Goal: Task Accomplishment & Management: Manage account settings

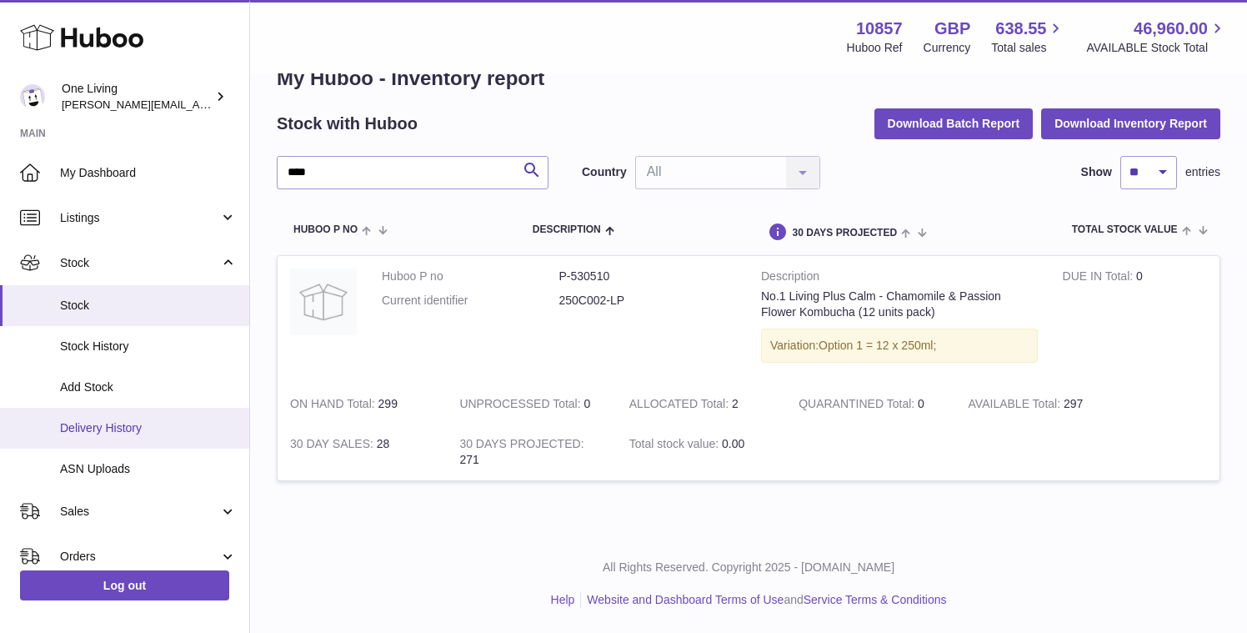
click at [160, 433] on span "Delivery History" at bounding box center [148, 428] width 177 height 16
click at [164, 423] on span "Delivery History" at bounding box center [148, 428] width 177 height 16
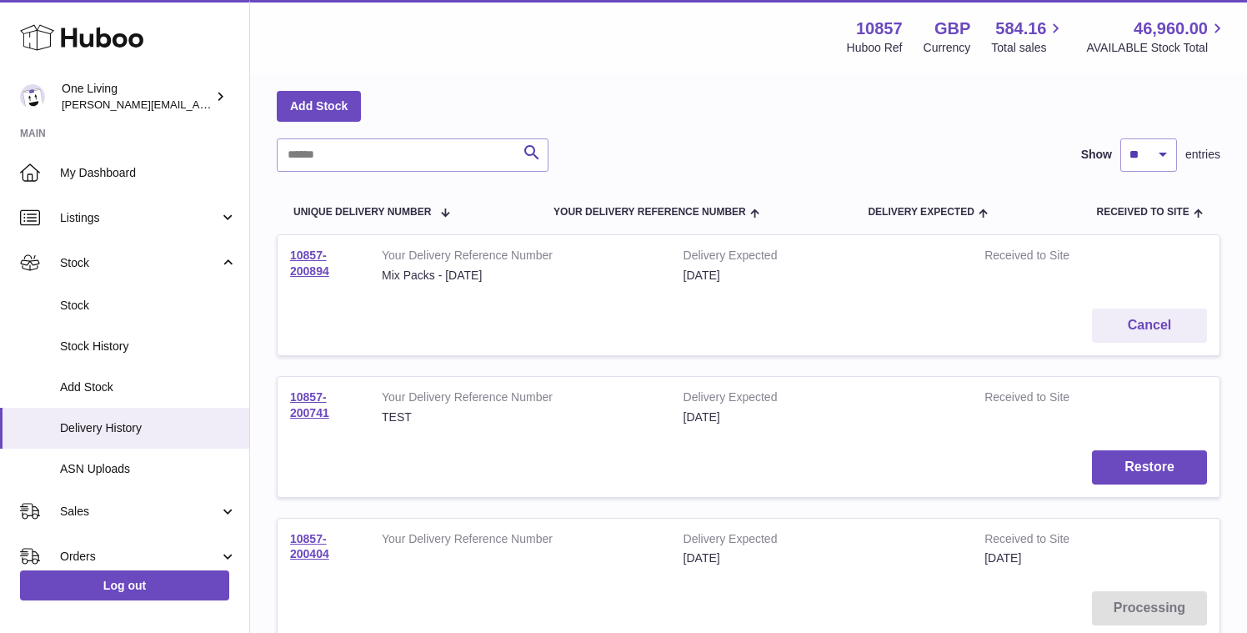
scroll to position [71, 0]
click at [307, 269] on link "10857-200894" at bounding box center [309, 261] width 39 height 29
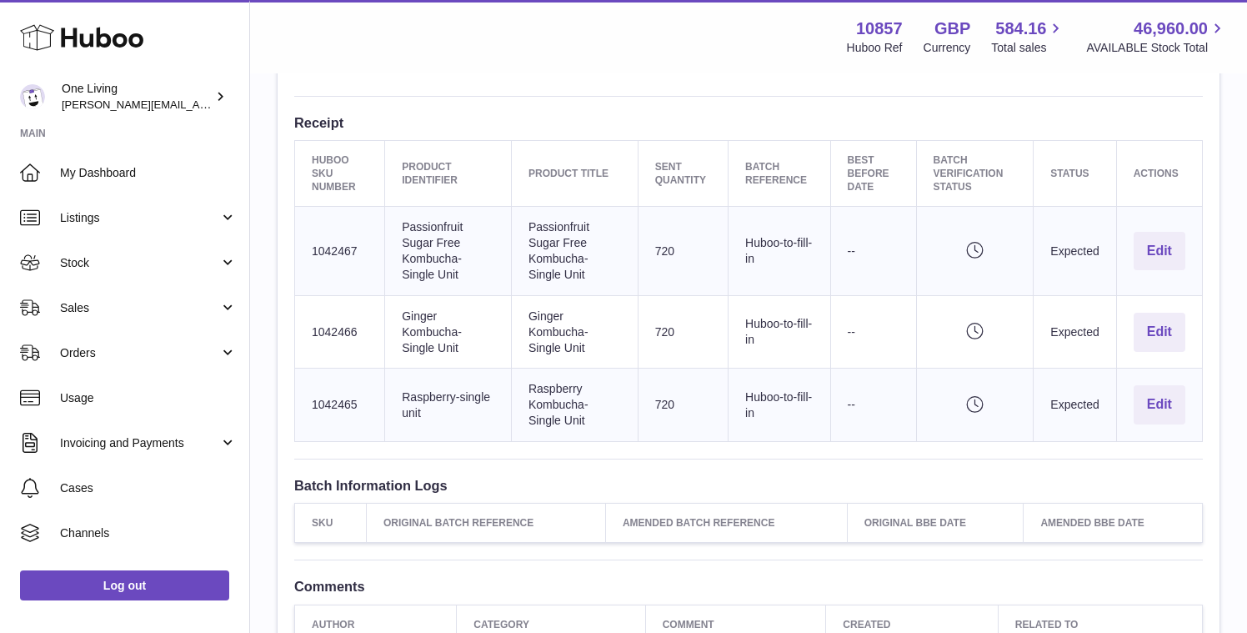
scroll to position [551, 0]
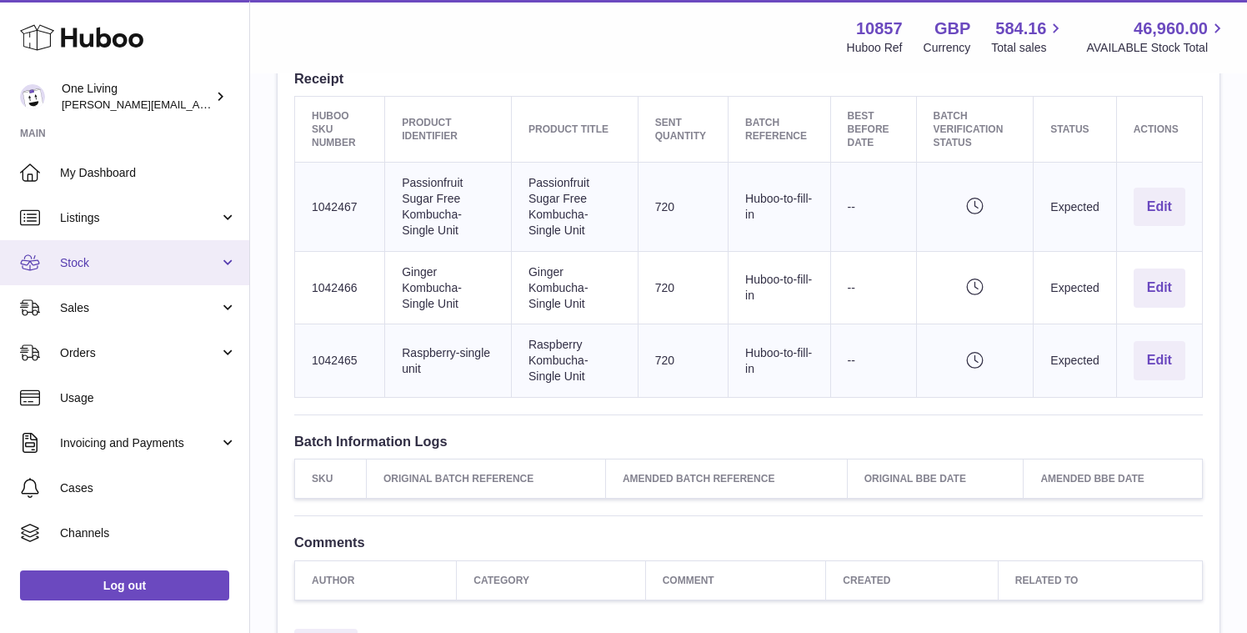
click at [155, 269] on span "Stock" at bounding box center [139, 263] width 159 height 16
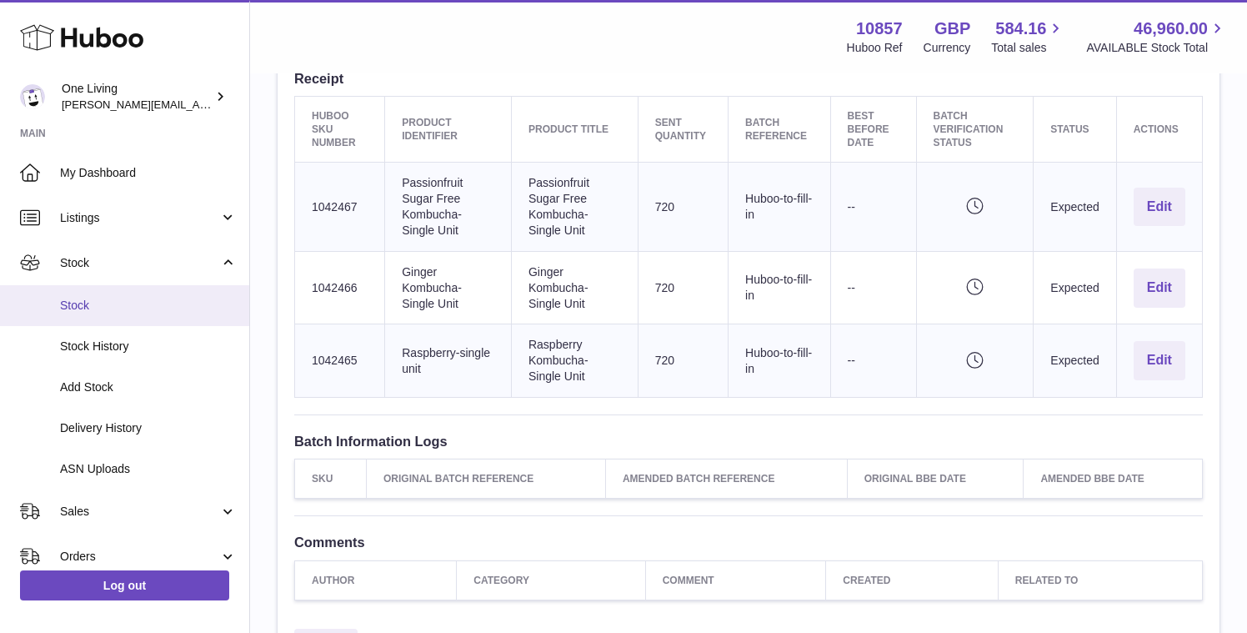
click at [141, 319] on link "Stock" at bounding box center [124, 305] width 249 height 41
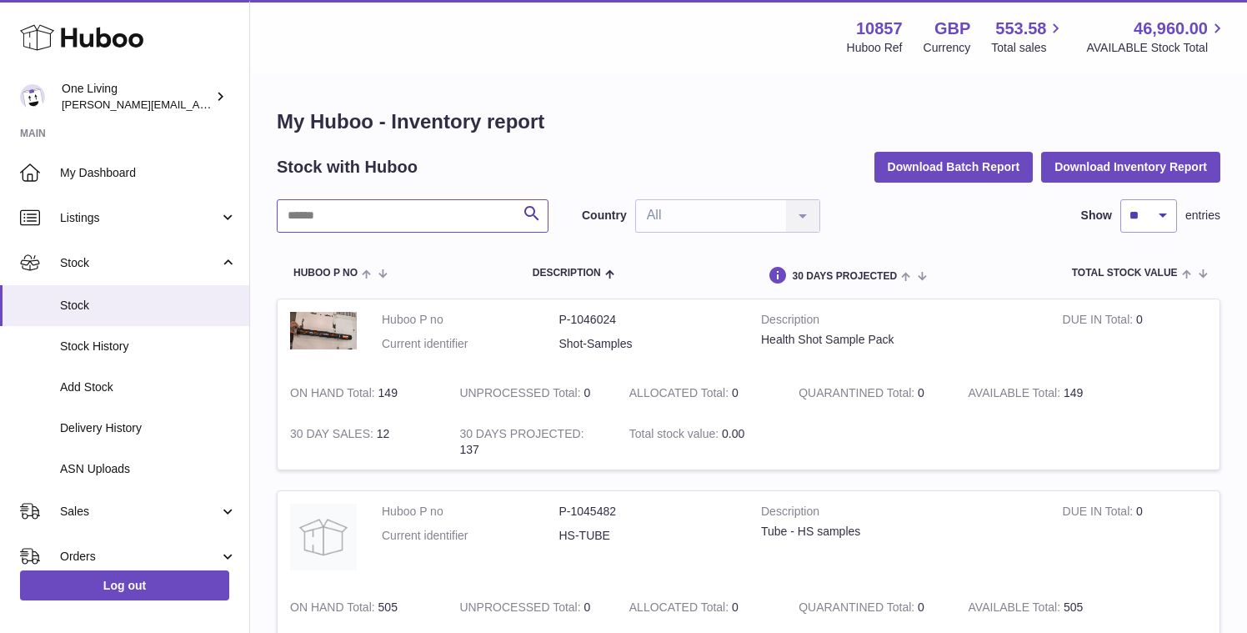
click at [303, 217] on input "text" at bounding box center [413, 215] width 272 height 33
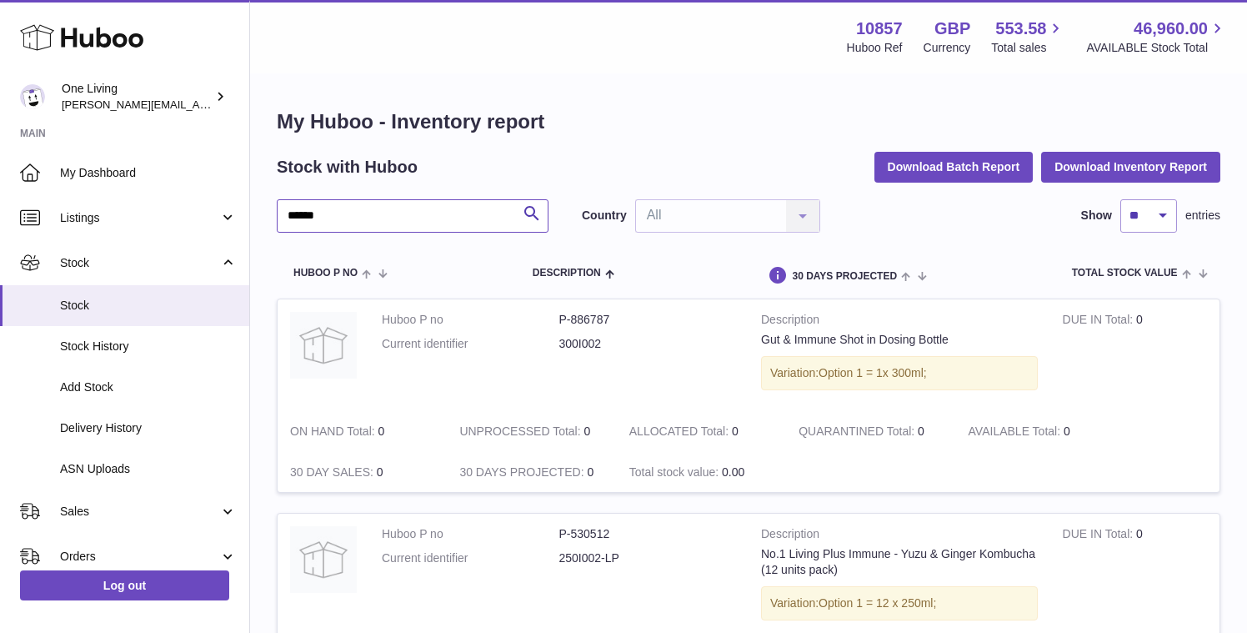
click at [342, 211] on input "******" at bounding box center [413, 215] width 272 height 33
type input "********"
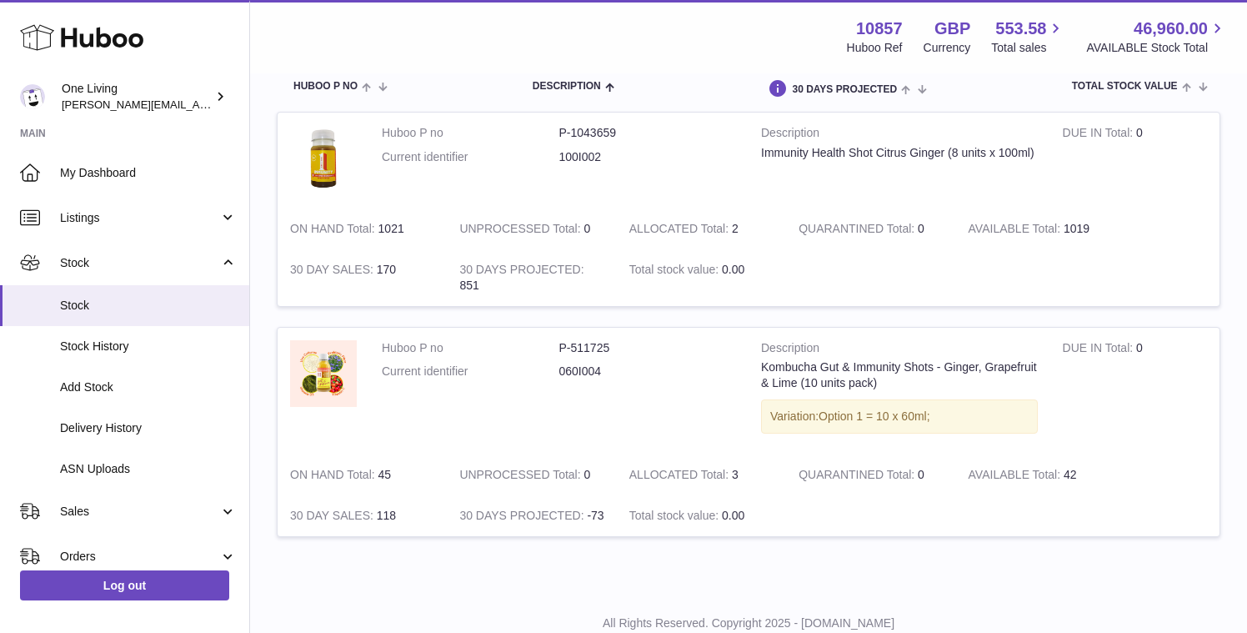
scroll to position [243, 0]
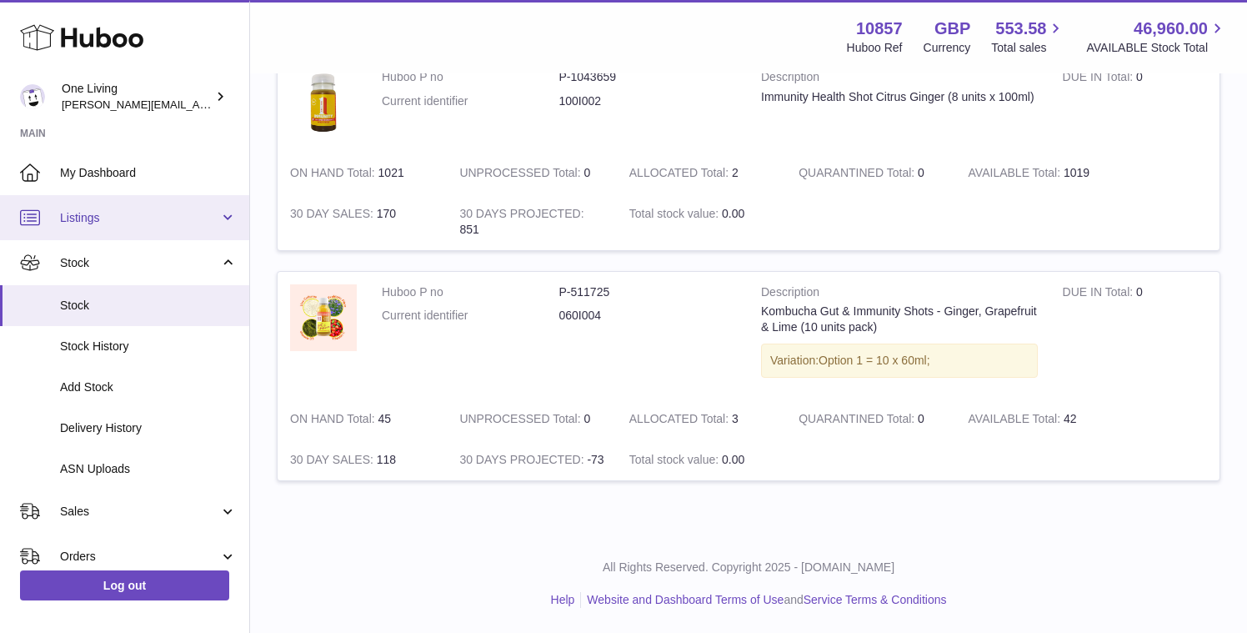
click at [168, 224] on span "Listings" at bounding box center [139, 218] width 159 height 16
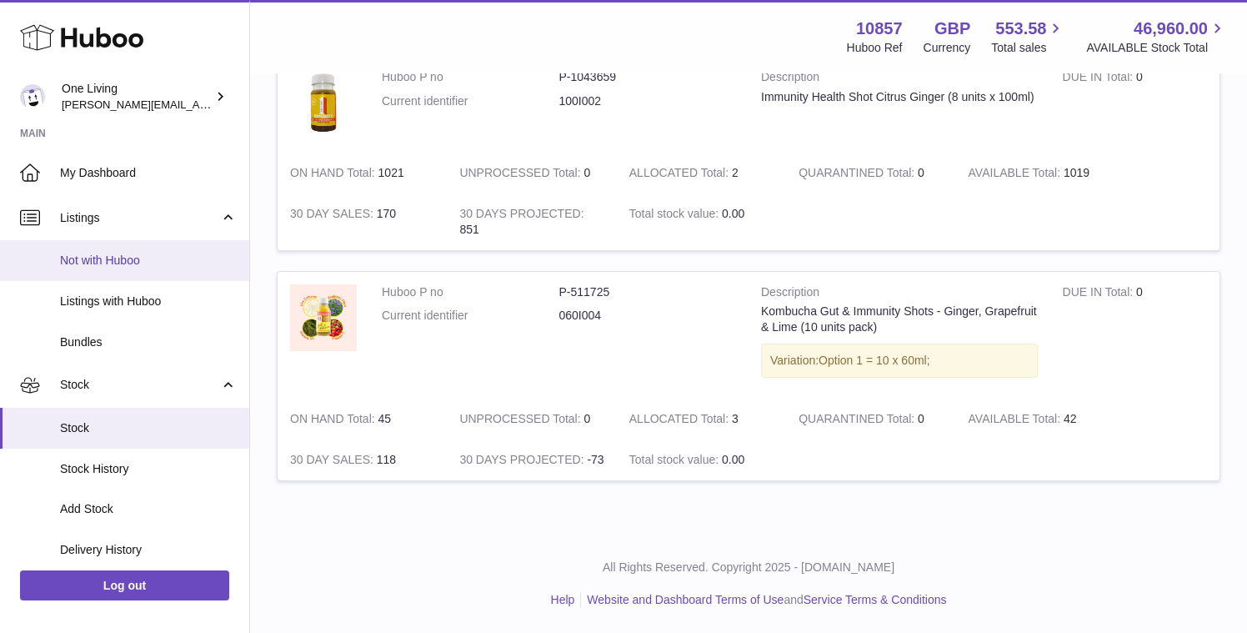
click at [183, 272] on link "Not with Huboo" at bounding box center [124, 260] width 249 height 41
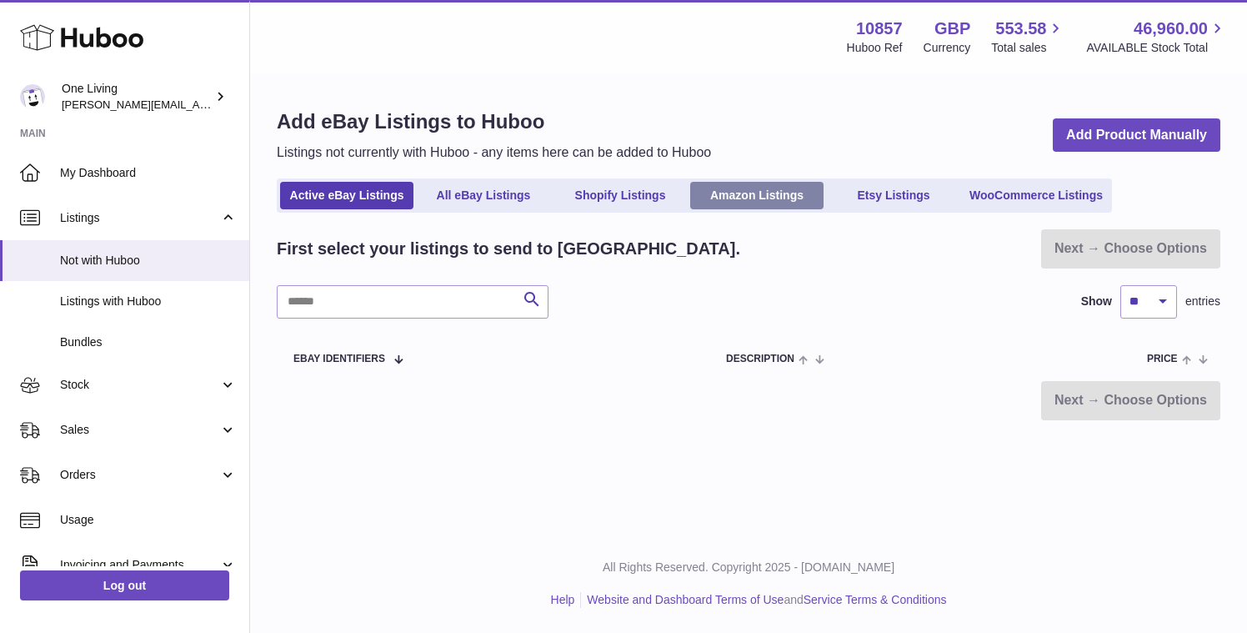
click at [752, 196] on link "Amazon Listings" at bounding box center [756, 196] width 133 height 28
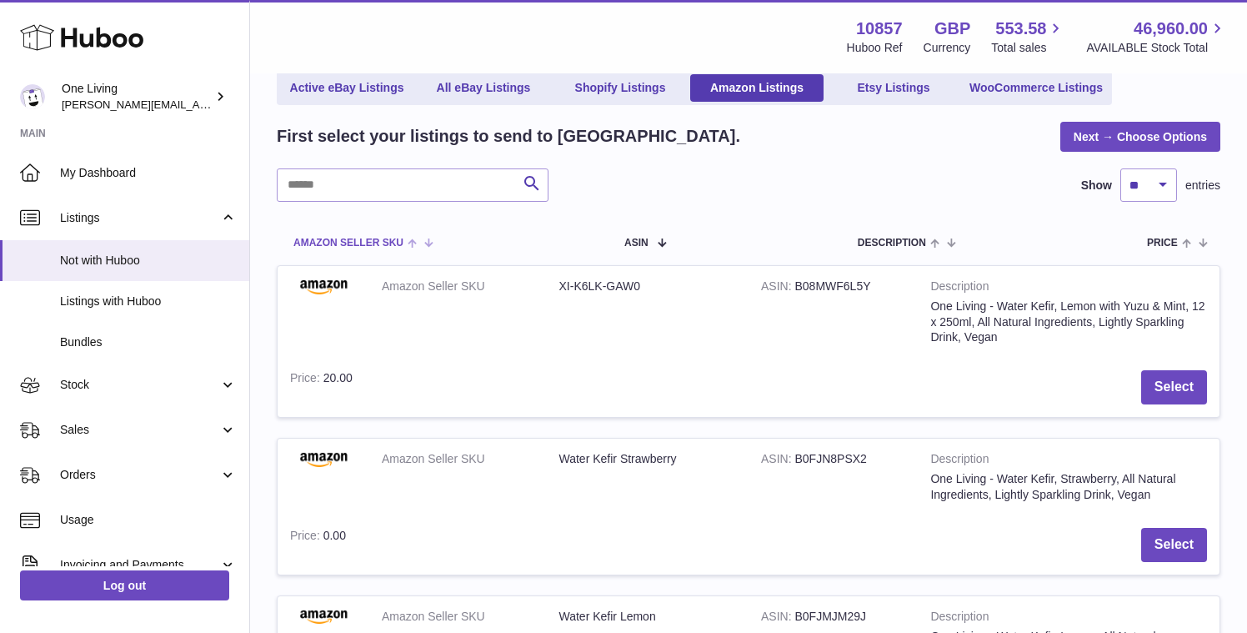
scroll to position [110, 0]
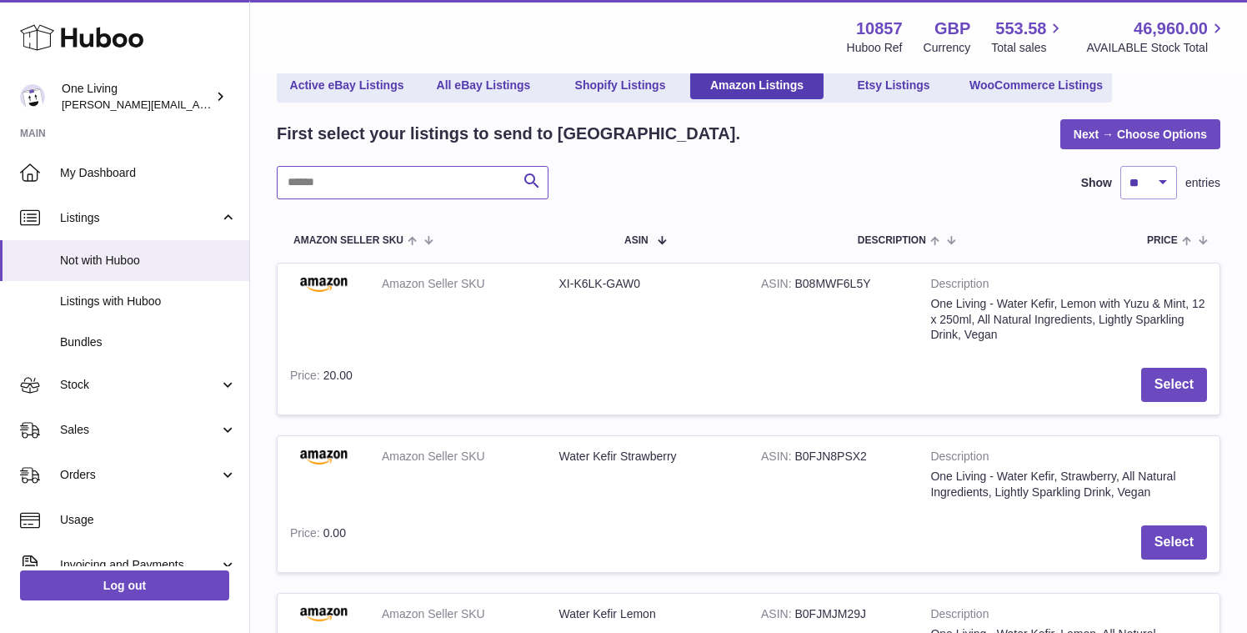
click at [359, 192] on input "text" at bounding box center [413, 182] width 272 height 33
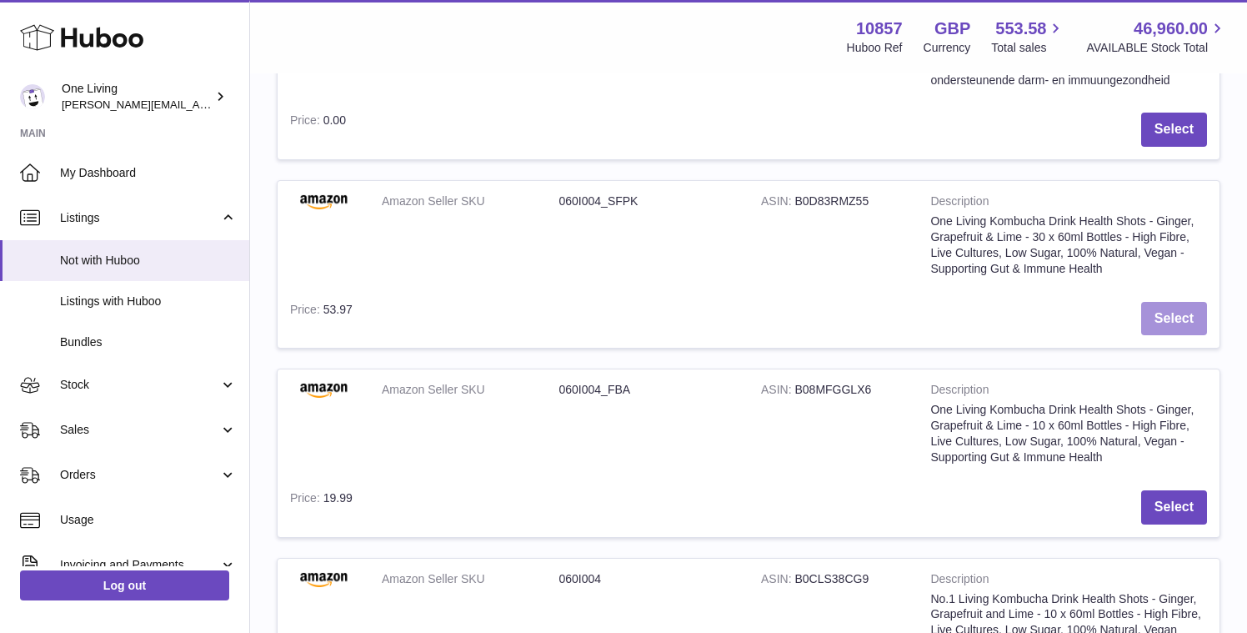
scroll to position [588, 0]
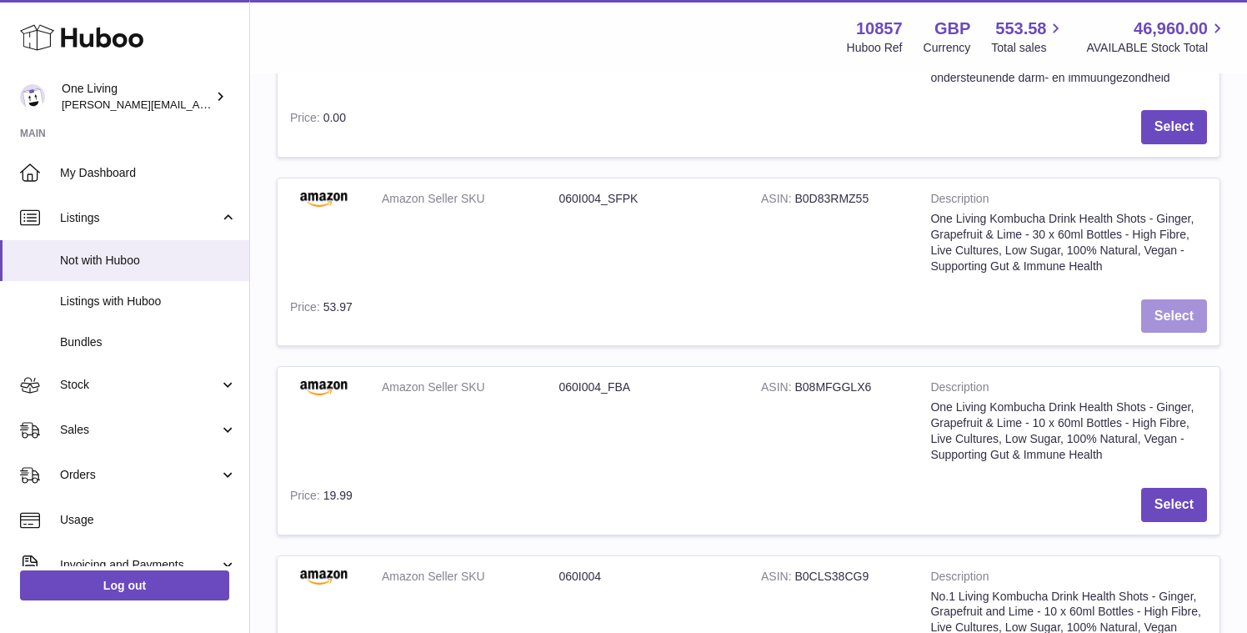
type input "**********"
click at [1172, 316] on button "Select" at bounding box center [1174, 316] width 66 height 34
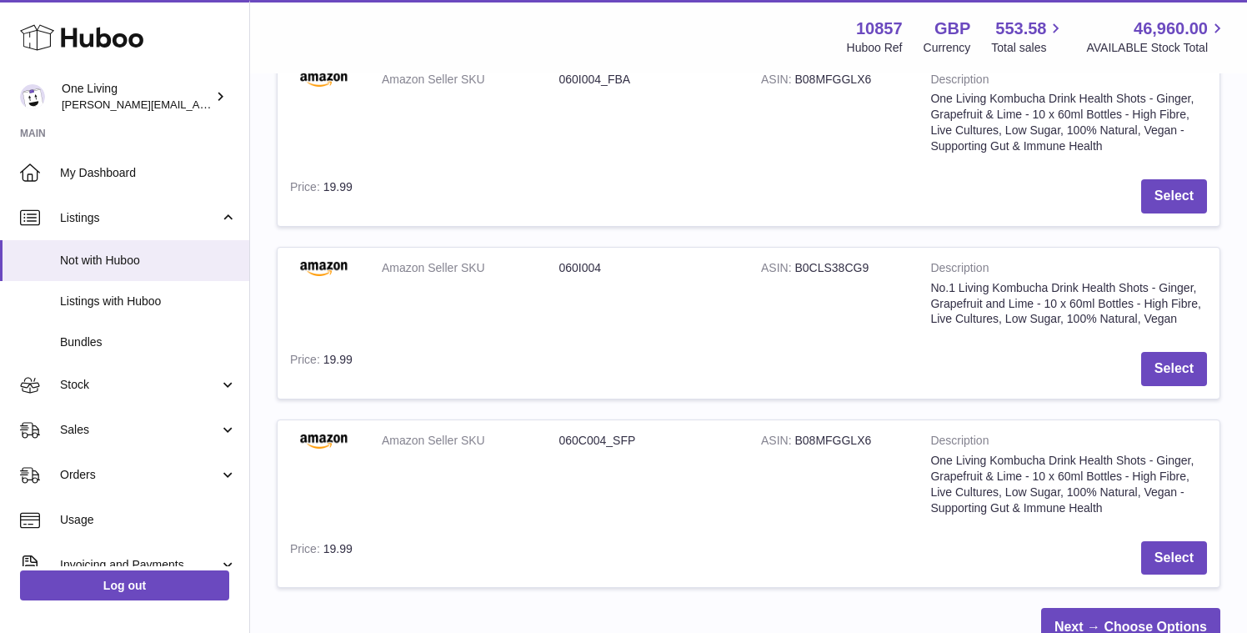
scroll to position [1058, 0]
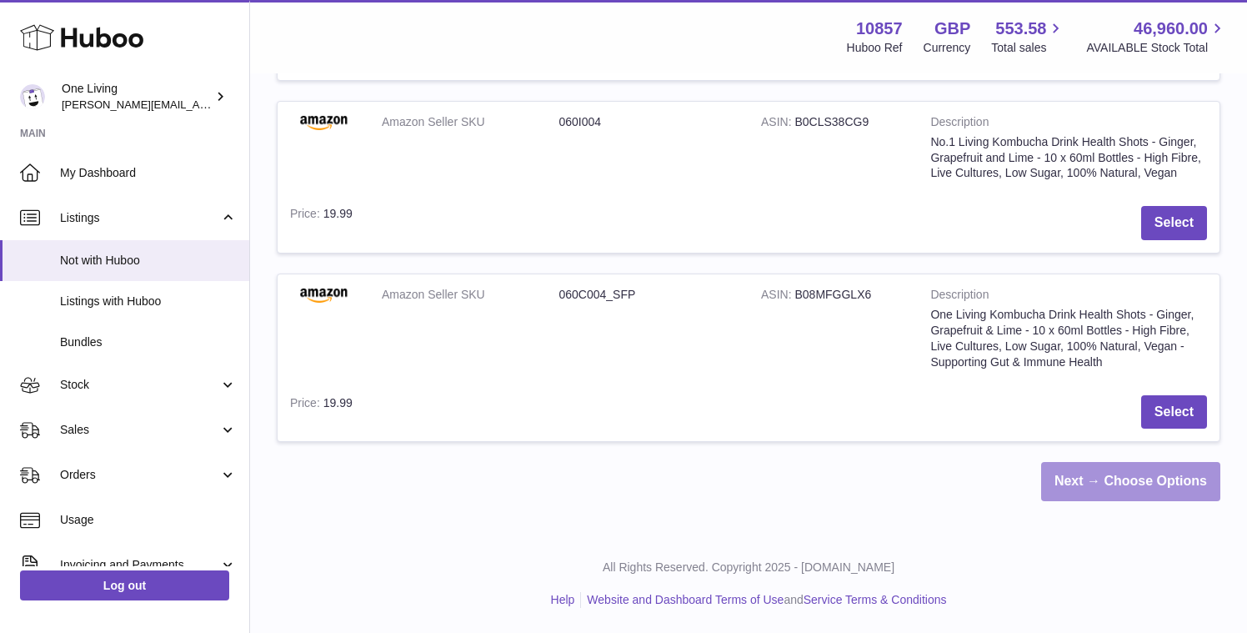
click at [1083, 488] on link "Next → Choose Options" at bounding box center [1130, 481] width 179 height 39
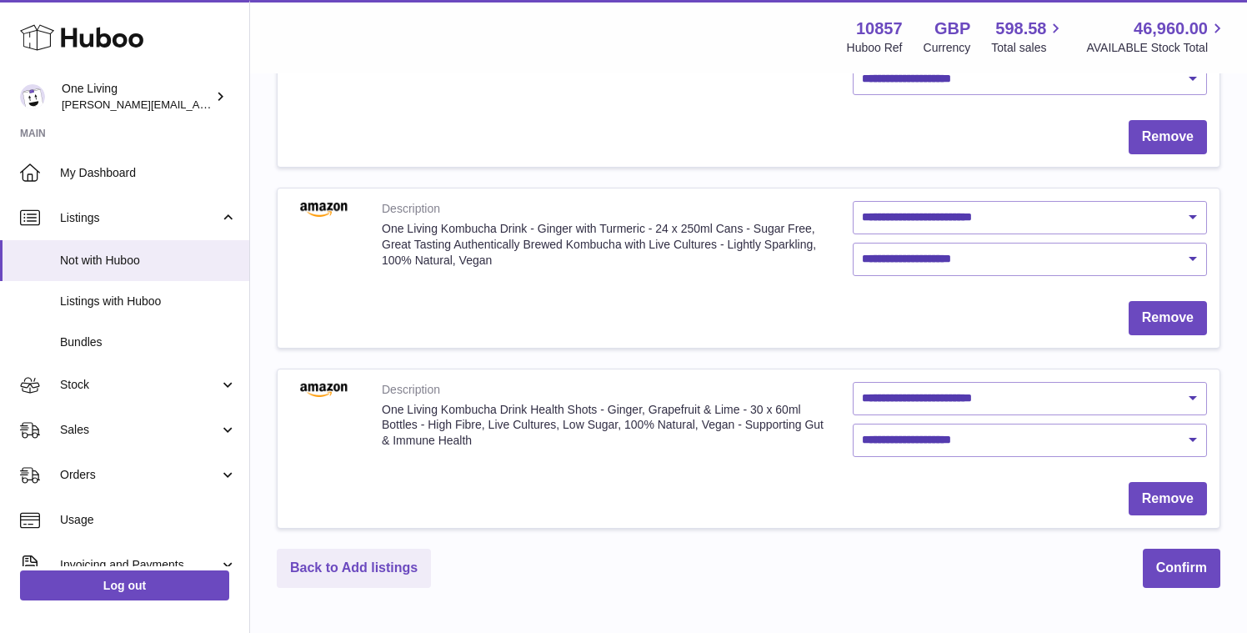
scroll to position [509, 0]
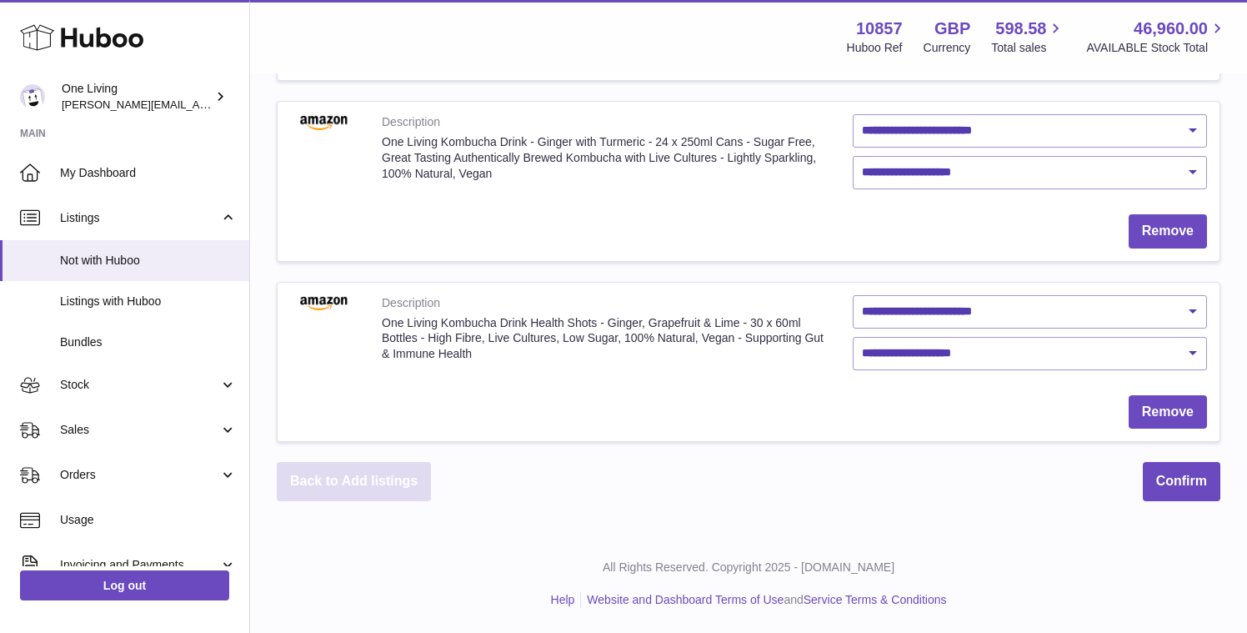
click at [350, 482] on link "Back to Add listings" at bounding box center [354, 481] width 154 height 39
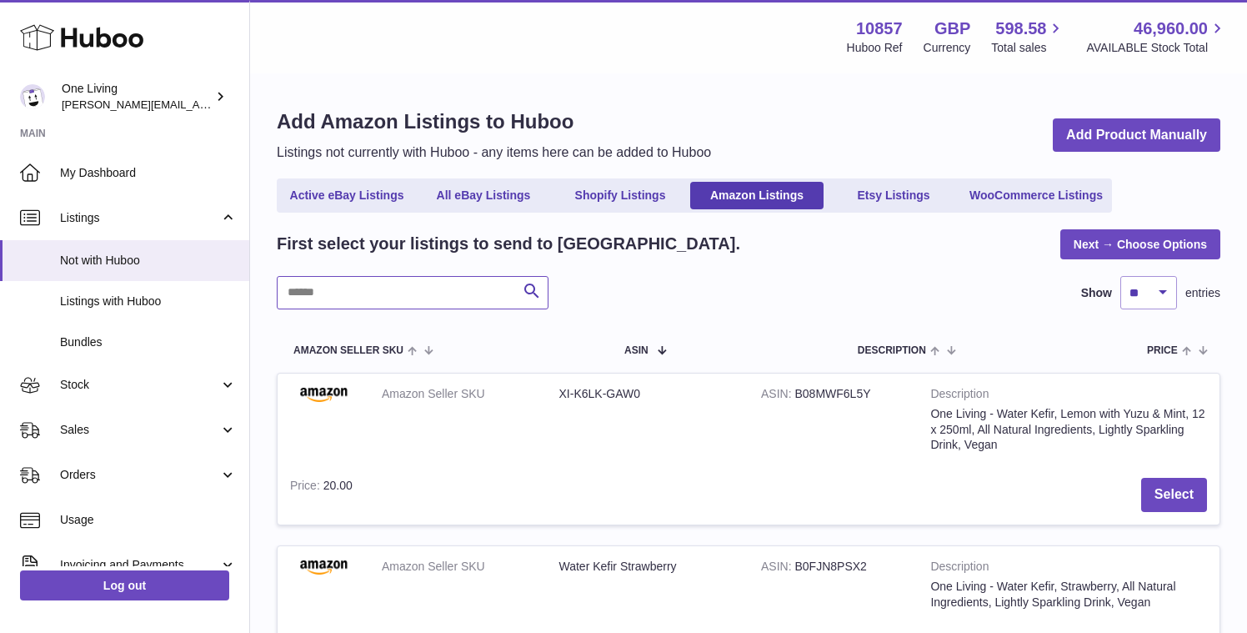
click at [463, 283] on input "text" at bounding box center [413, 292] width 272 height 33
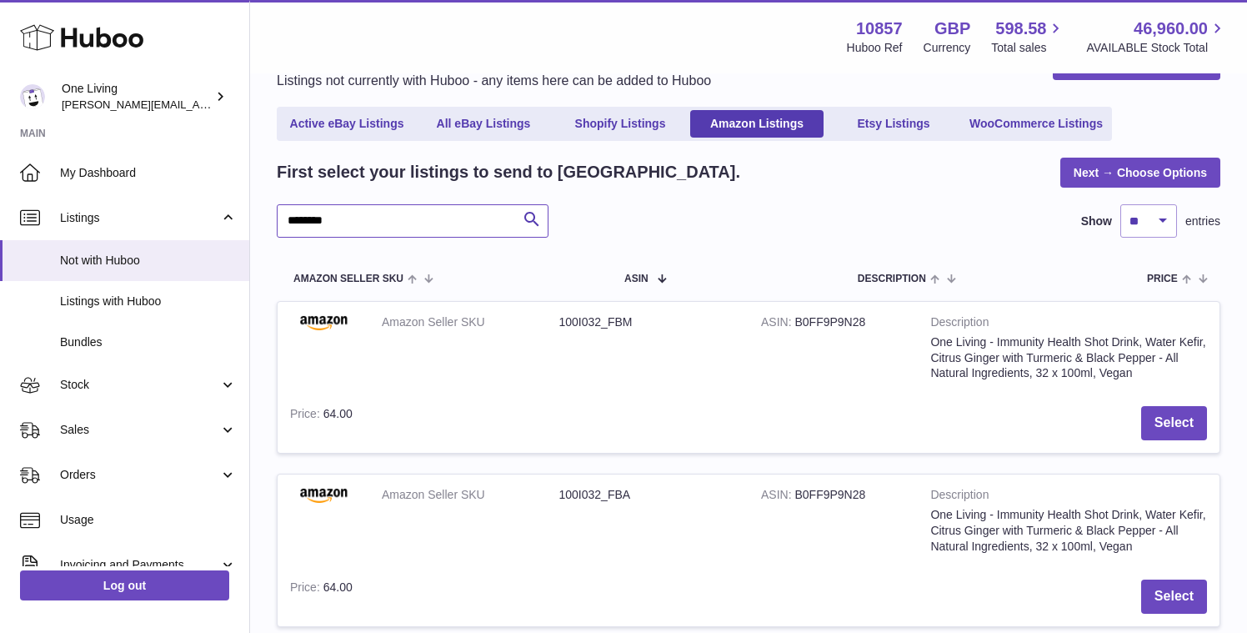
scroll to position [46, 0]
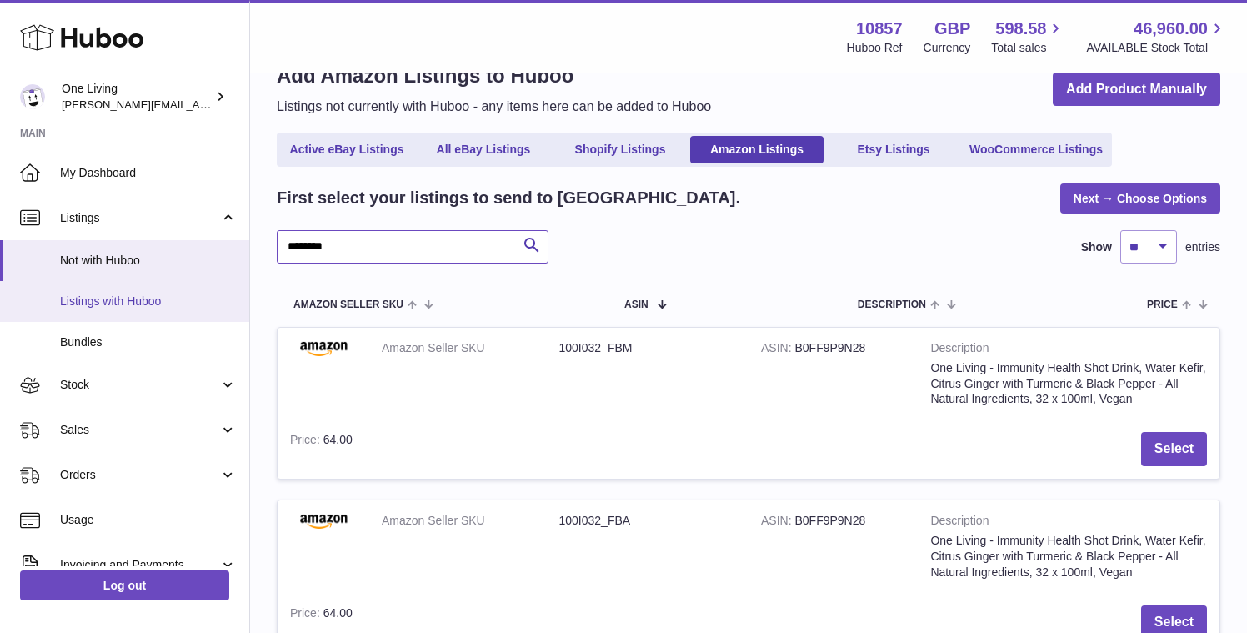
type input "********"
click at [161, 297] on span "Listings with Huboo" at bounding box center [148, 301] width 177 height 16
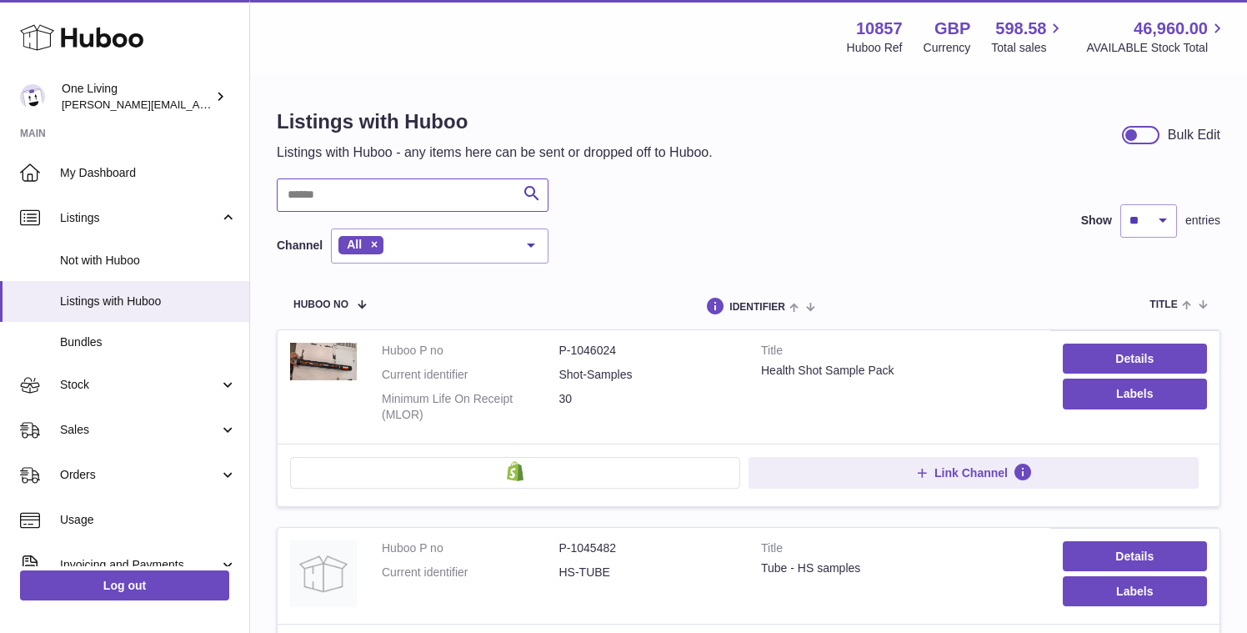
click at [333, 194] on input "text" at bounding box center [413, 194] width 272 height 33
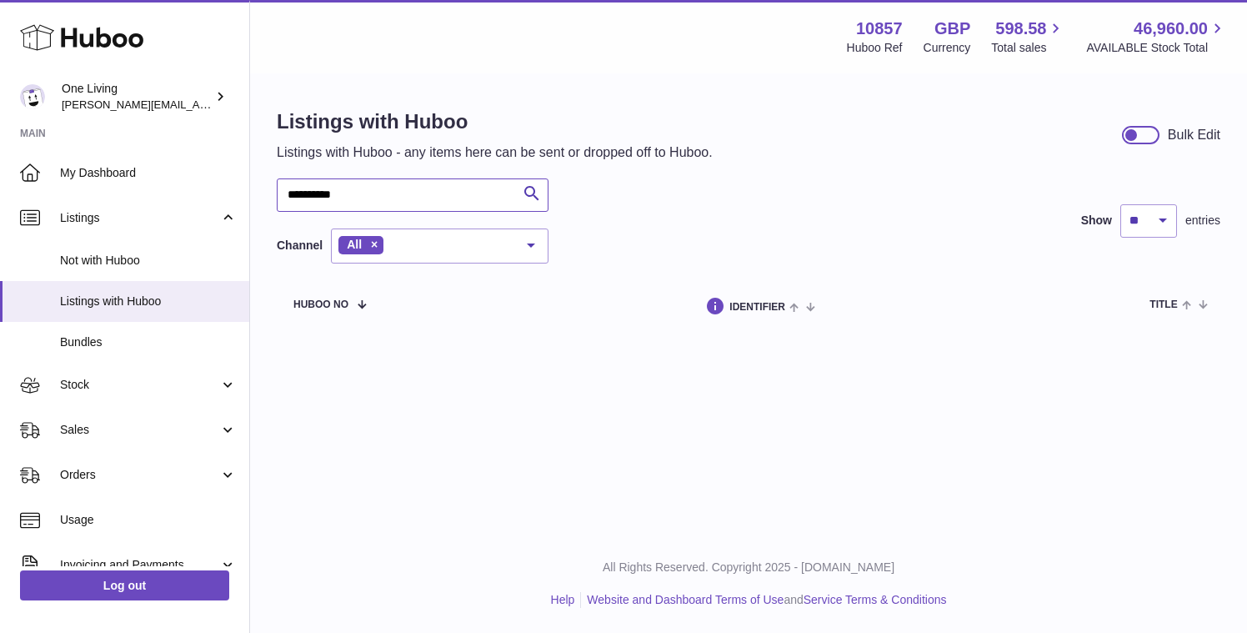
type input "**********"
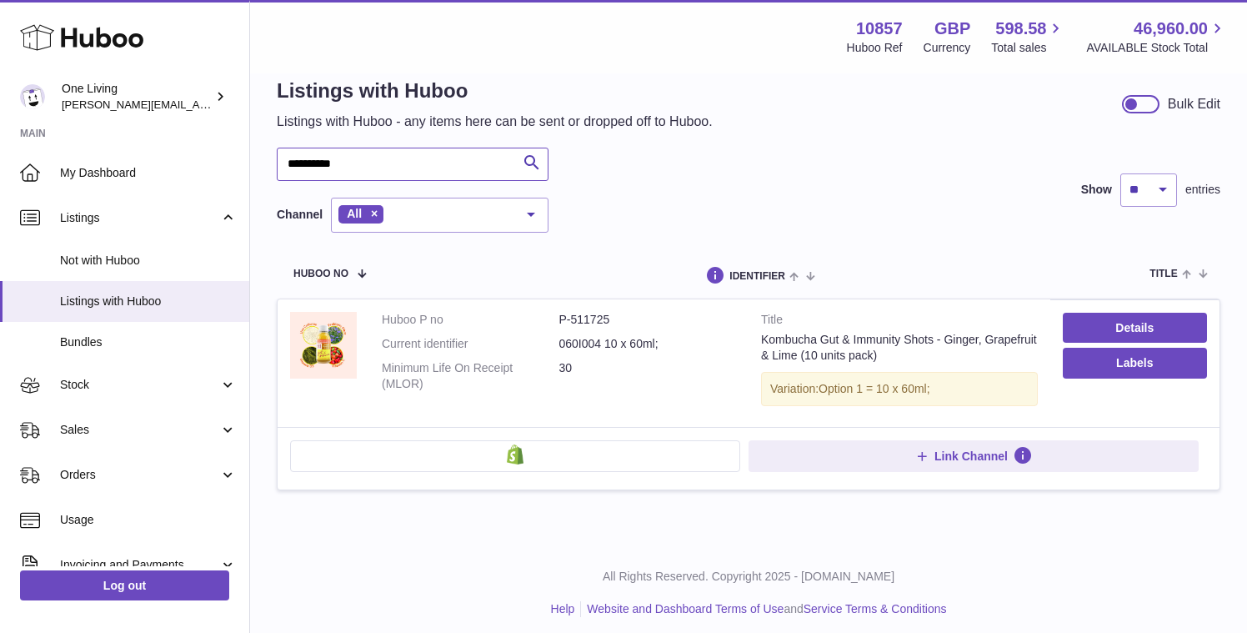
scroll to position [40, 0]
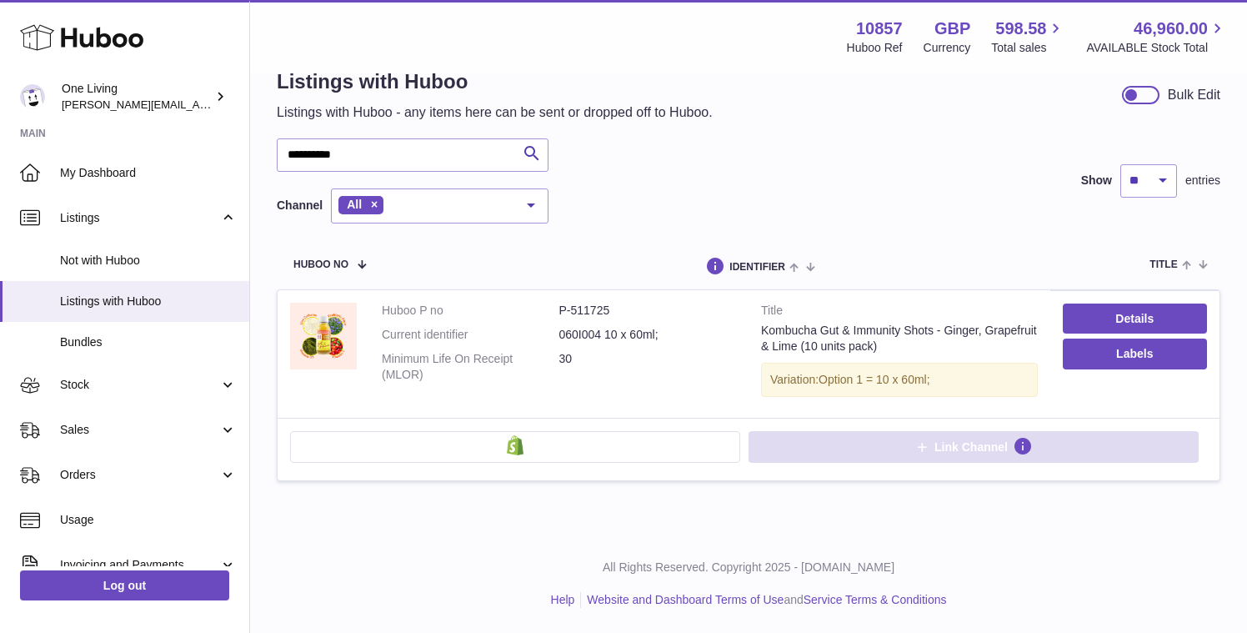
click at [948, 440] on span "Link Channel" at bounding box center [970, 446] width 73 height 15
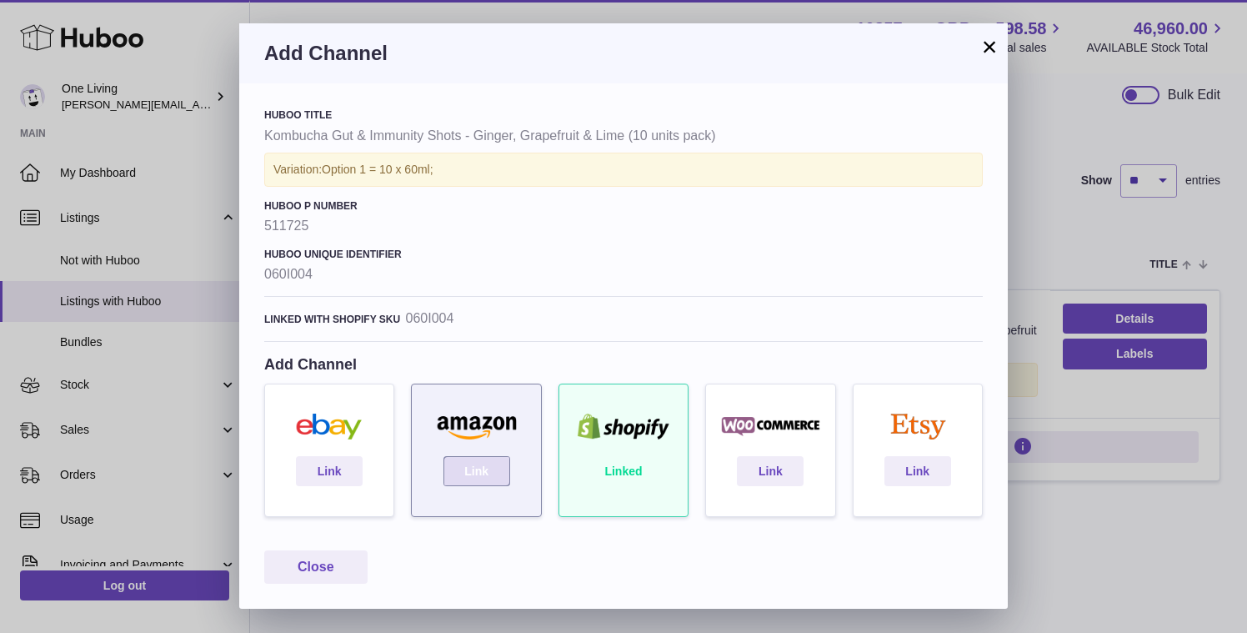
click at [481, 473] on link "Link" at bounding box center [476, 471] width 67 height 30
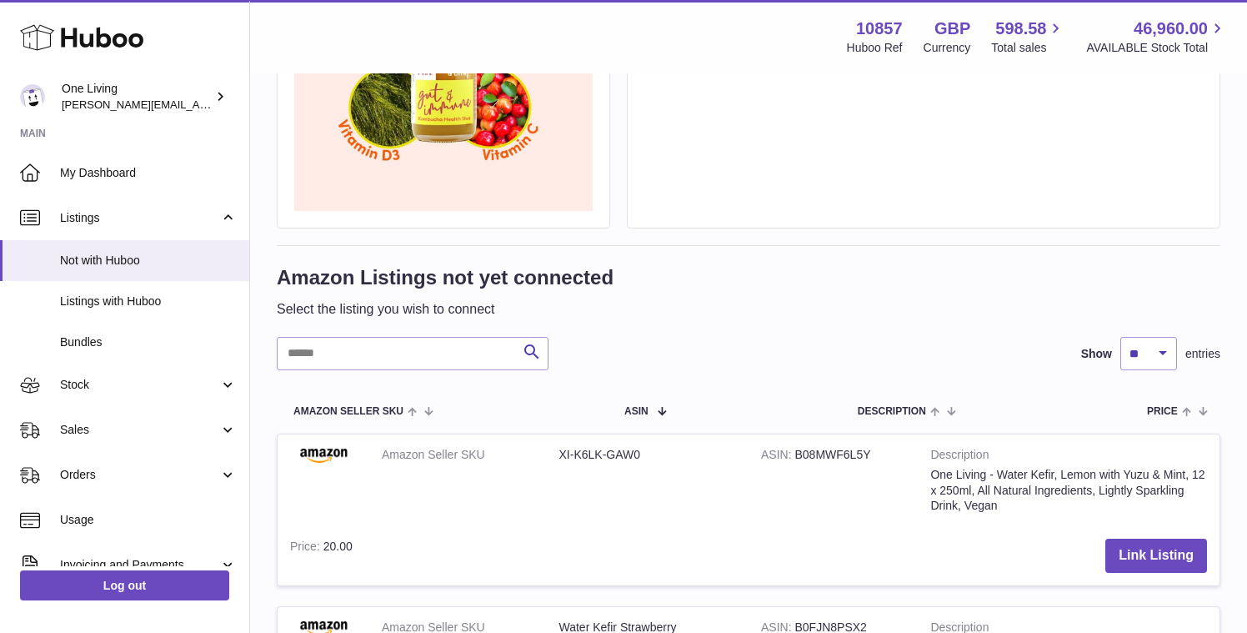
scroll to position [326, 0]
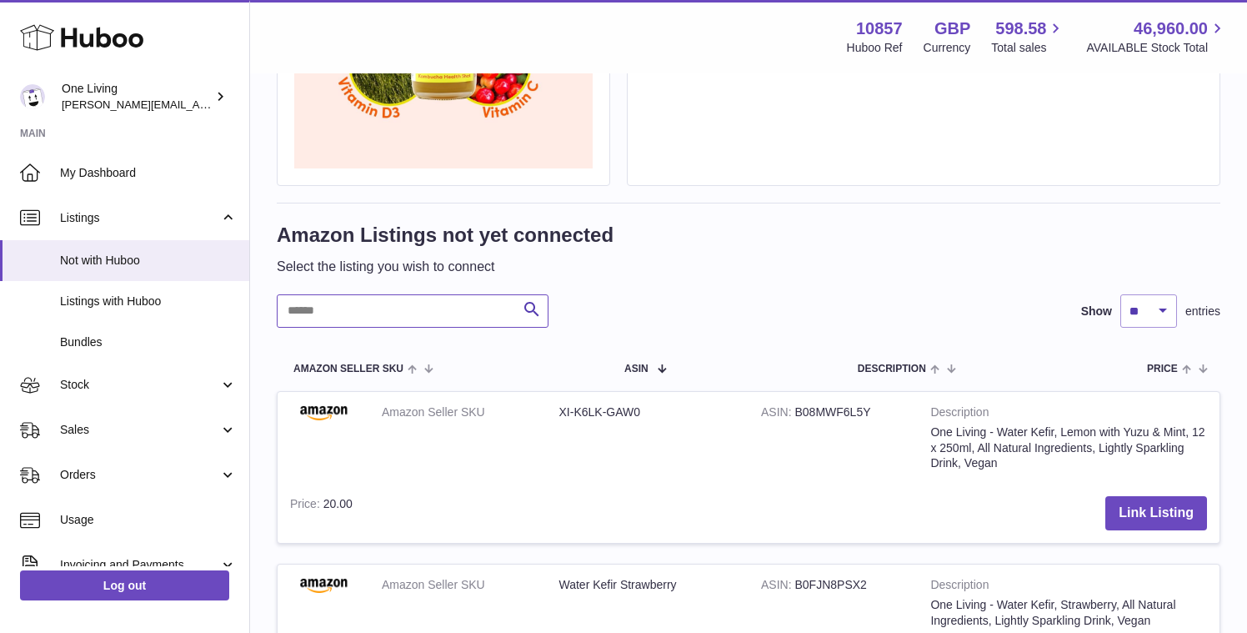
click at [413, 303] on input "text" at bounding box center [413, 310] width 272 height 33
type input "**********"
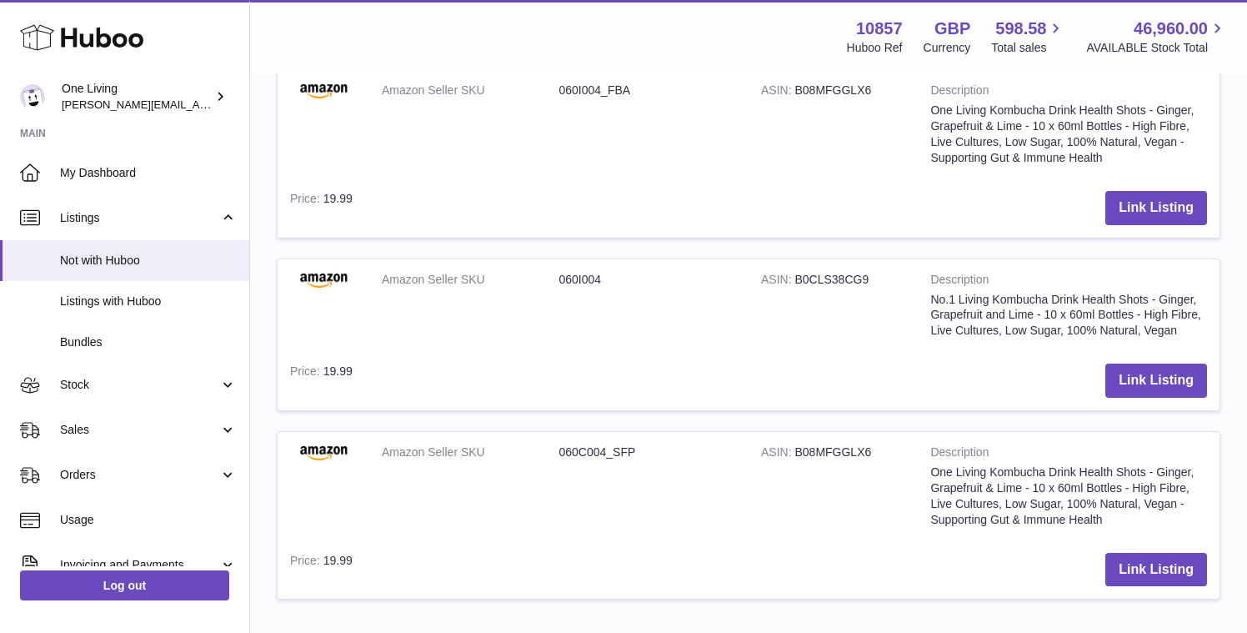
scroll to position [1230, 0]
click at [1155, 568] on button "Link Listing" at bounding box center [1156, 568] width 102 height 34
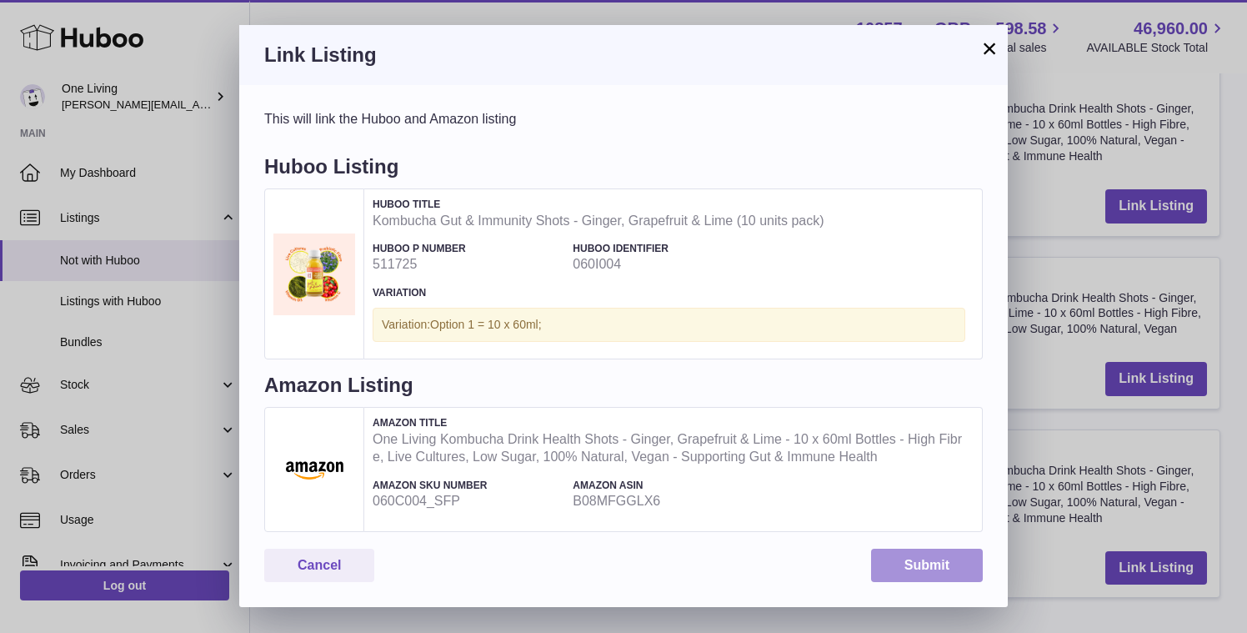
click at [918, 565] on button "Submit" at bounding box center [927, 565] width 112 height 34
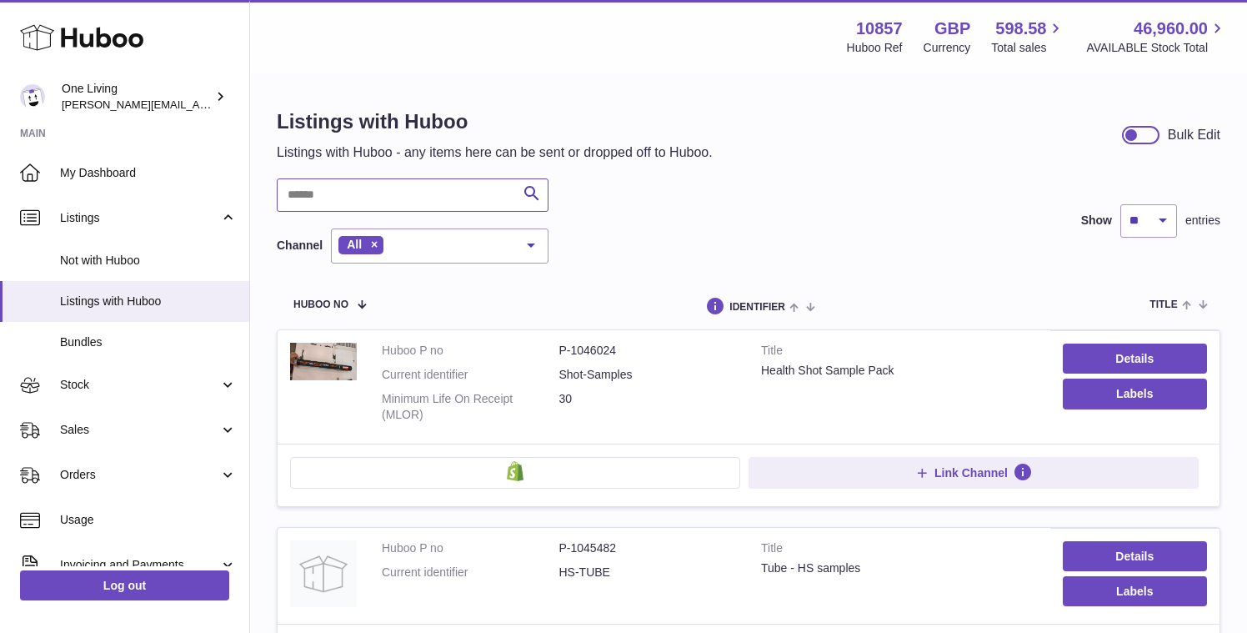
click at [300, 192] on input "text" at bounding box center [413, 194] width 272 height 33
type input "**********"
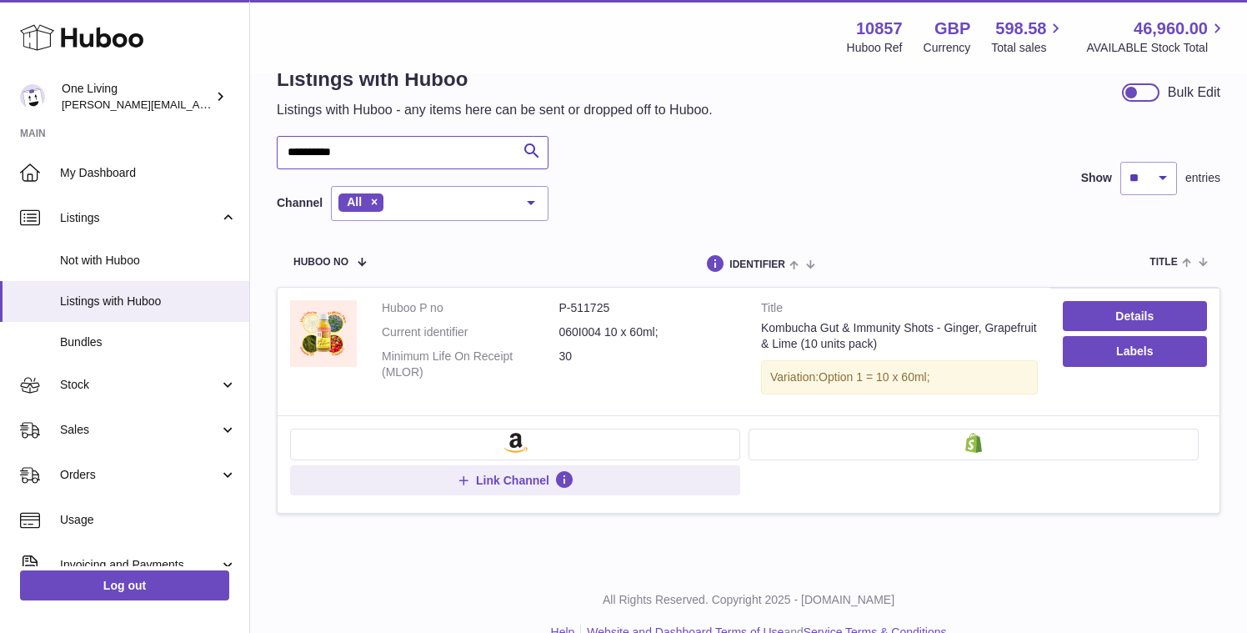
scroll to position [44, 0]
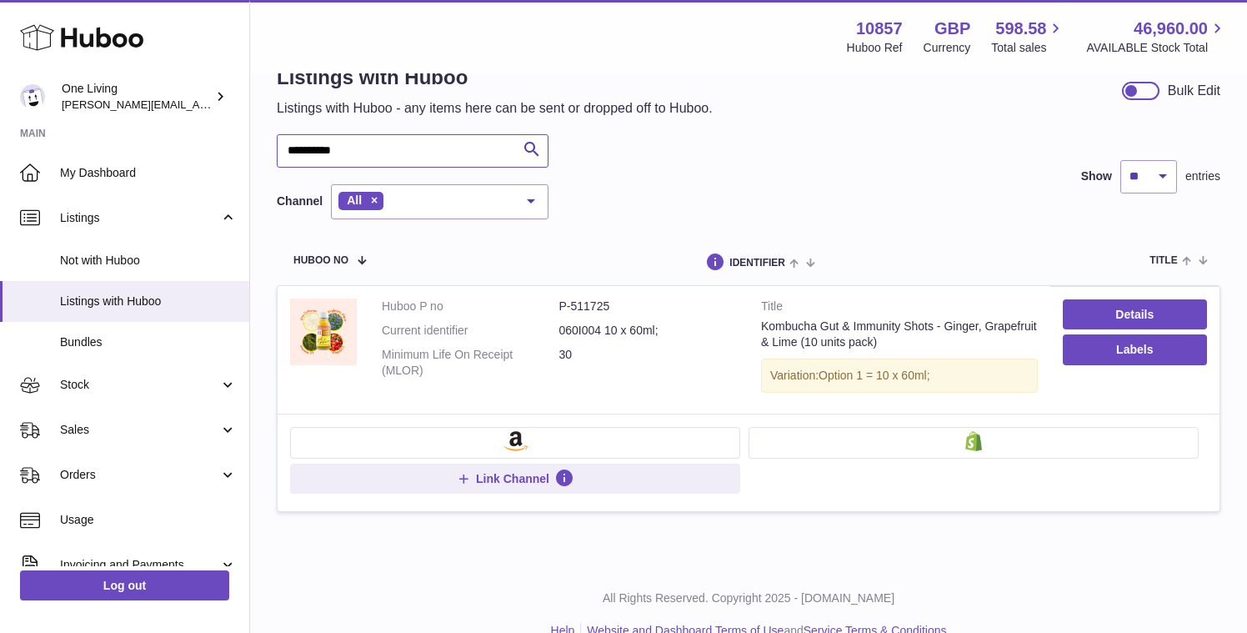
click at [306, 150] on input "**********" at bounding box center [413, 150] width 272 height 33
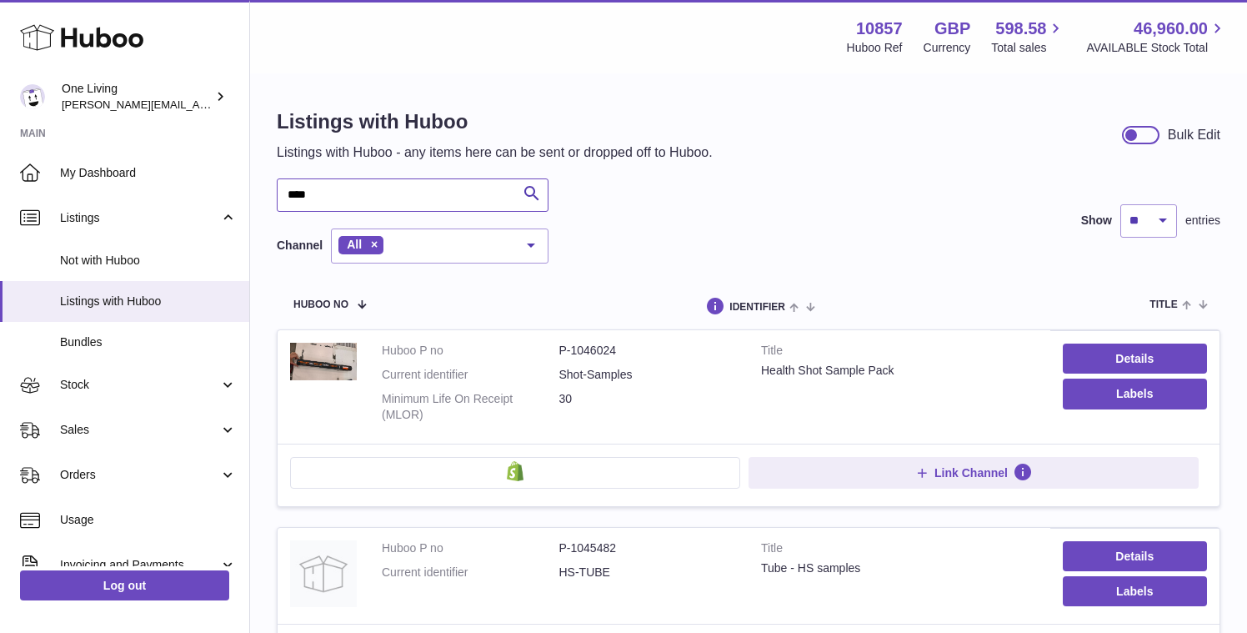
type input "****"
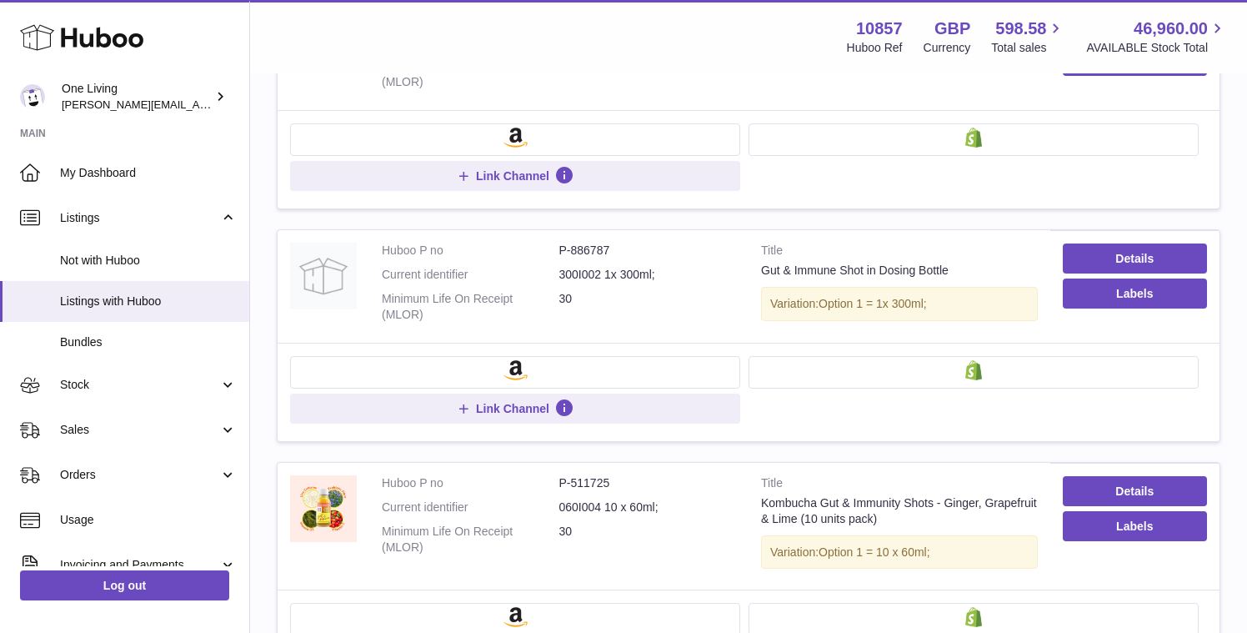
scroll to position [1645, 0]
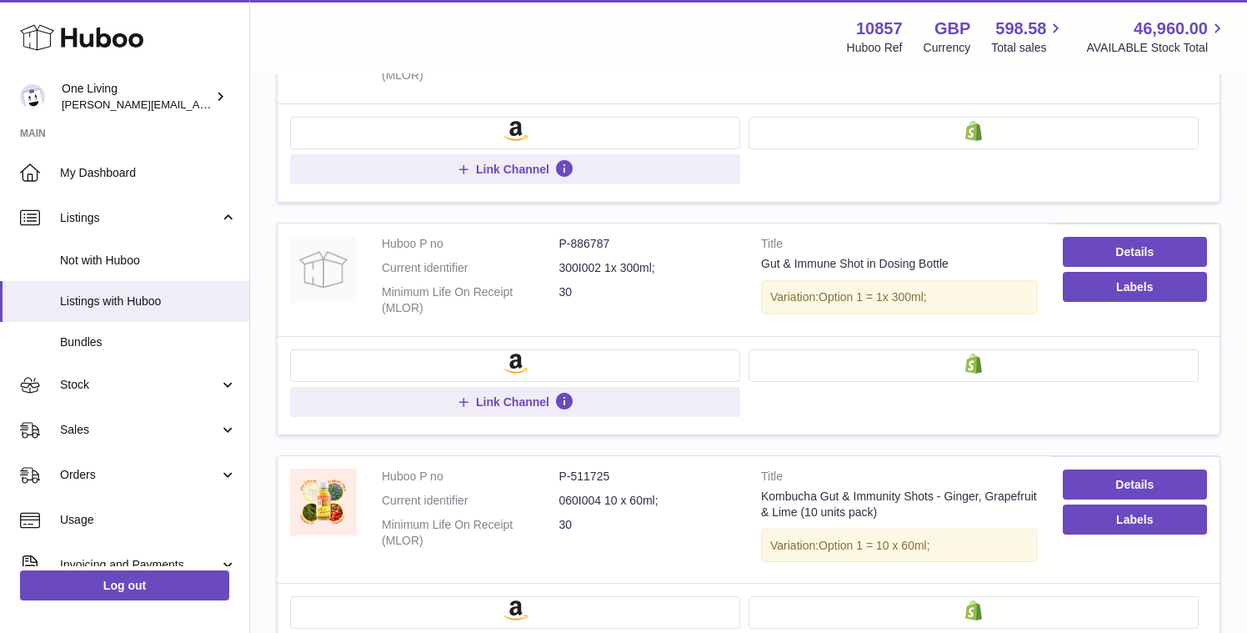
click at [551, 368] on button at bounding box center [515, 365] width 450 height 32
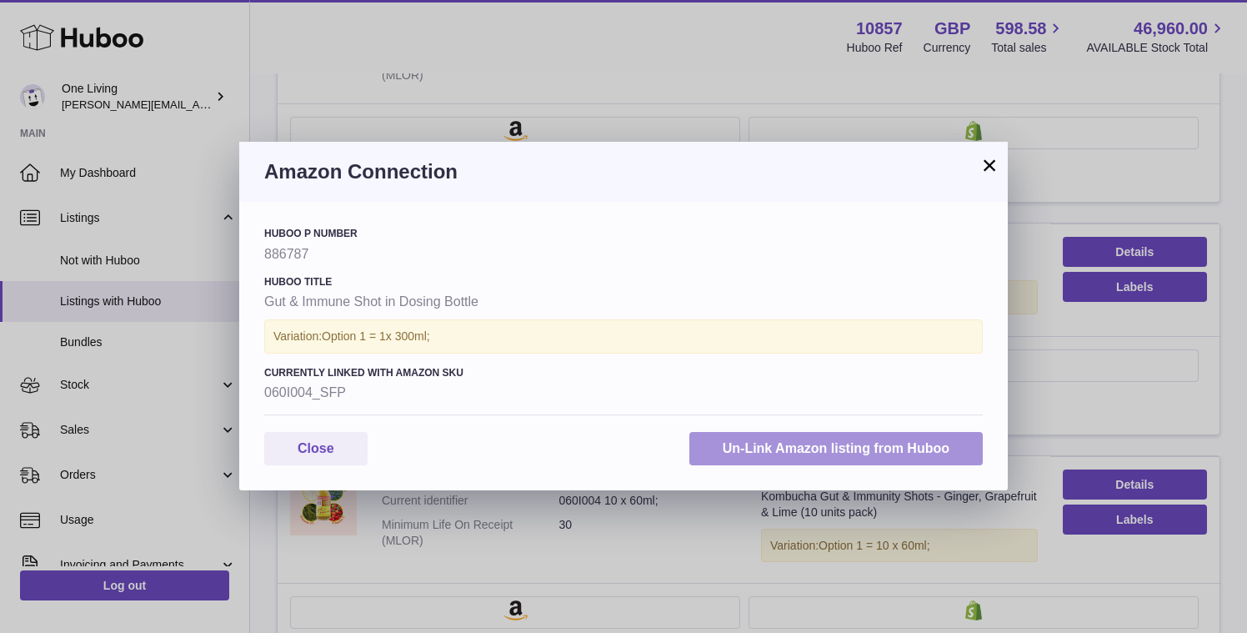
click at [823, 447] on button "Un-Link Amazon listing from Huboo" at bounding box center [835, 449] width 293 height 34
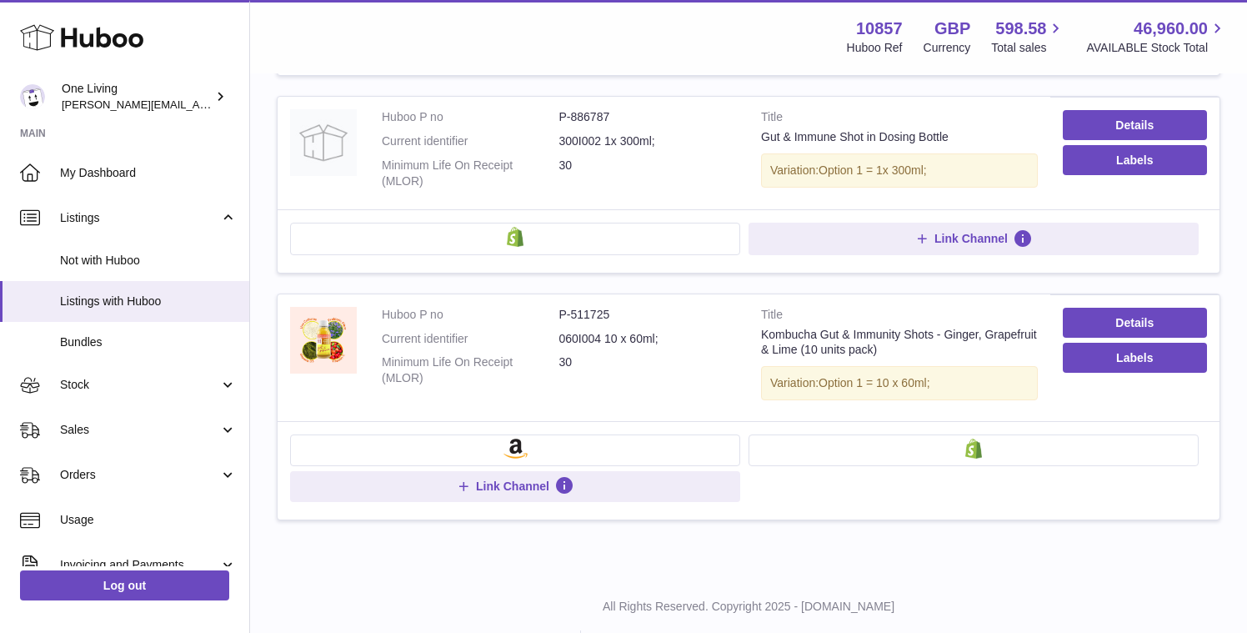
scroll to position [1777, 0]
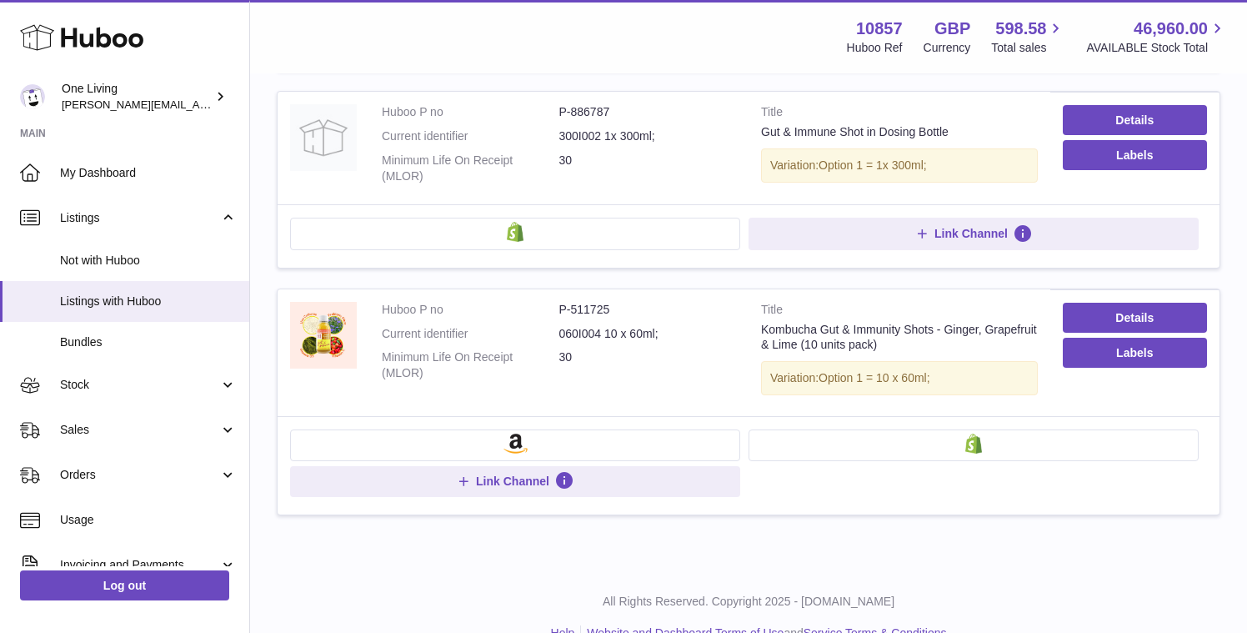
click at [638, 443] on button at bounding box center [515, 445] width 450 height 32
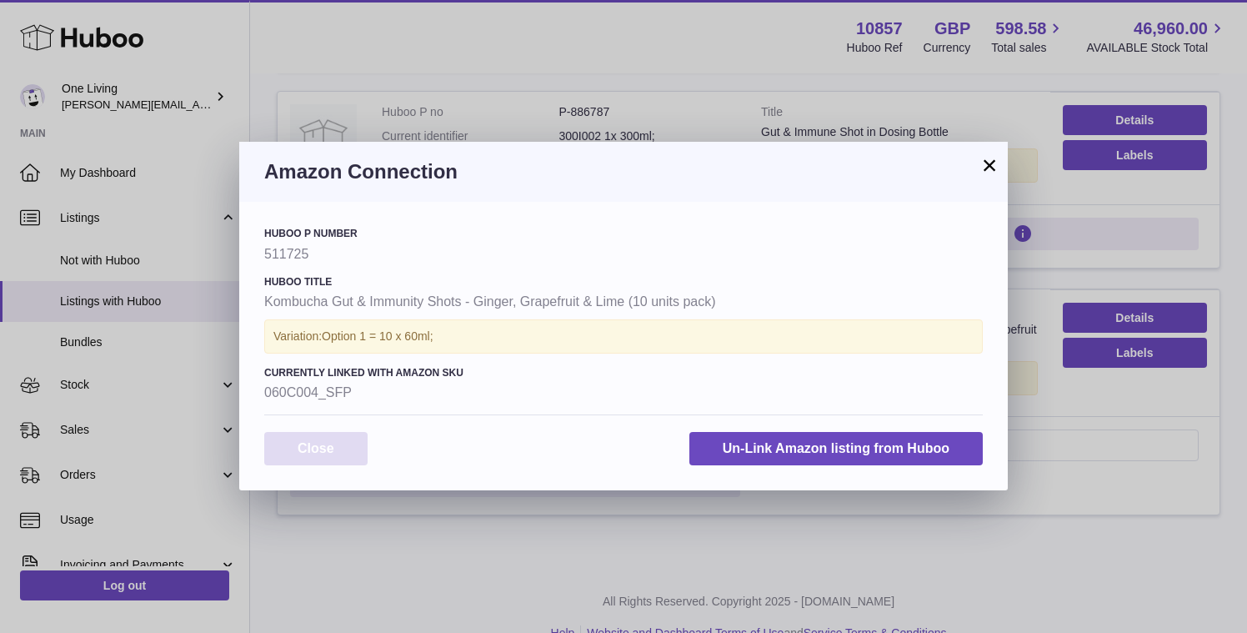
click at [332, 440] on button "Close" at bounding box center [315, 449] width 103 height 34
